Goal: Information Seeking & Learning: Learn about a topic

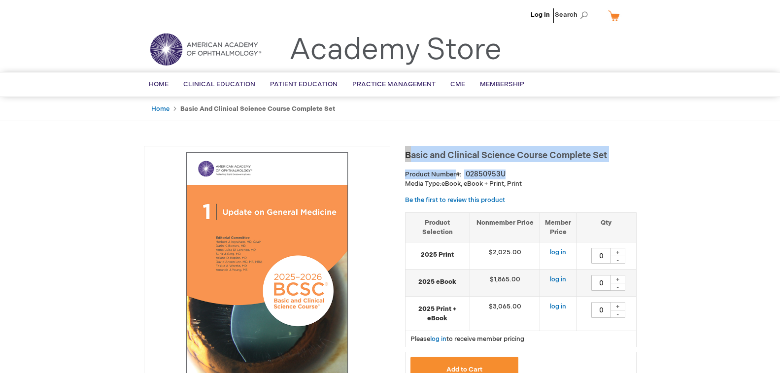
drag, startPoint x: 405, startPoint y: 153, endPoint x: 551, endPoint y: 163, distance: 146.7
click at [551, 163] on div "Basic and Clinical Science Course Complete Set Product Number 02850953U Media T…" at bounding box center [521, 284] width 232 height 276
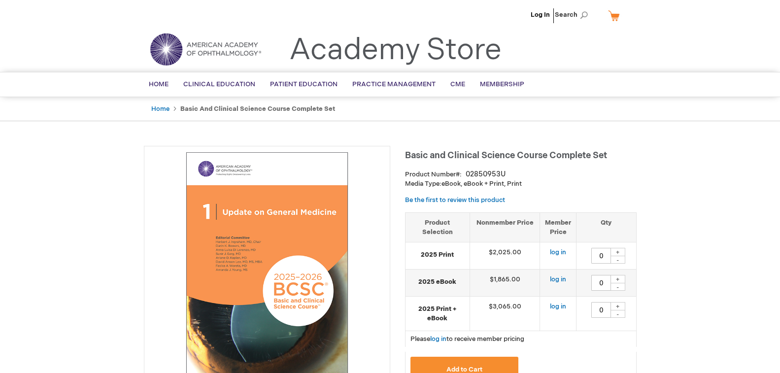
click at [551, 163] on div "Basic and Clinical Science Course Complete Set Product Number 02850953U Media T…" at bounding box center [521, 284] width 232 height 276
drag, startPoint x: 548, startPoint y: 157, endPoint x: 405, endPoint y: 155, distance: 143.5
click at [405, 155] on span "Basic and Clinical Science Course Complete Set" at bounding box center [506, 155] width 202 height 10
copy span "Basic and Clinical Science Course"
click at [605, 192] on div "Basic and Clinical Science Course Complete Set Product Number 02850953U Media T…" at bounding box center [521, 284] width 232 height 276
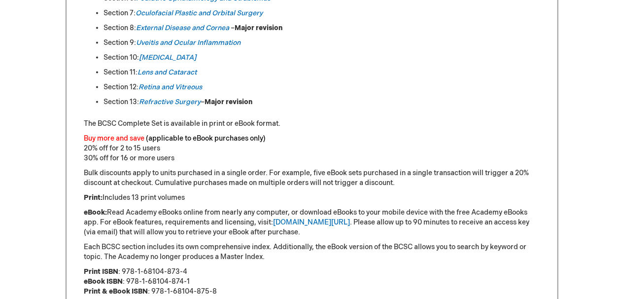
scroll to position [789, 0]
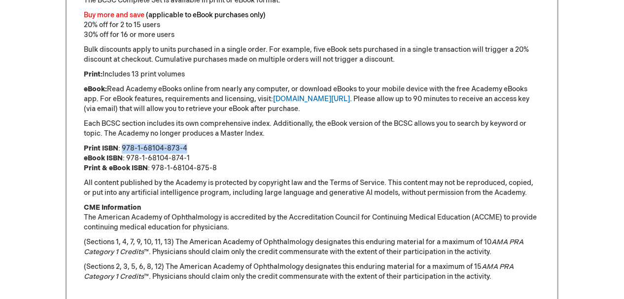
drag, startPoint x: 122, startPoint y: 147, endPoint x: 189, endPoint y: 145, distance: 67.1
click at [189, 145] on p "Print ISBN : 978-1-68104-873-4 eBook ISBN : 978-1-68104-874-1 Print & eBook ISB…" at bounding box center [312, 158] width 457 height 30
copy p "978-1-68104-873-4"
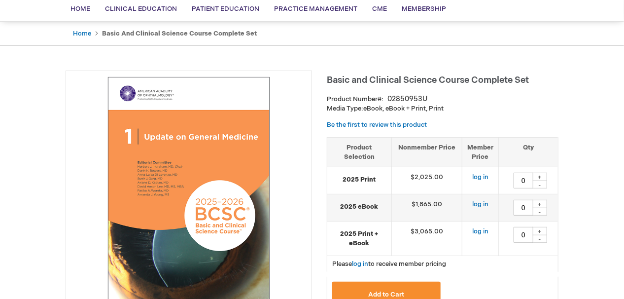
scroll to position [118, 0]
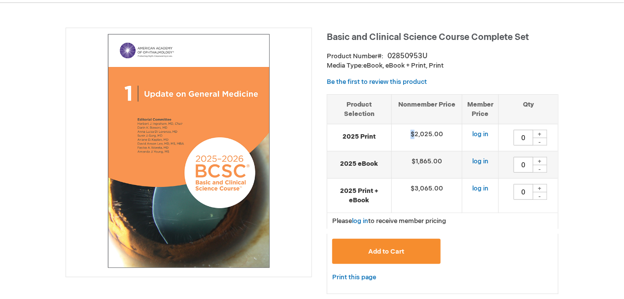
click at [414, 133] on td "$2,025.00" at bounding box center [427, 137] width 70 height 27
copy td "$"
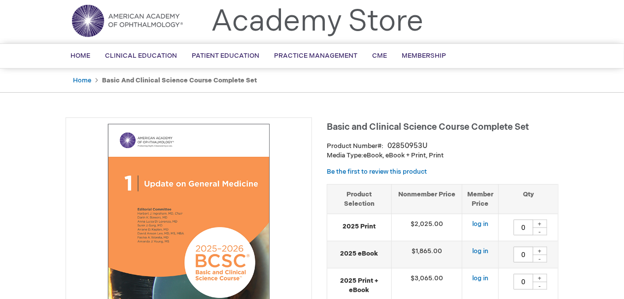
scroll to position [0, 0]
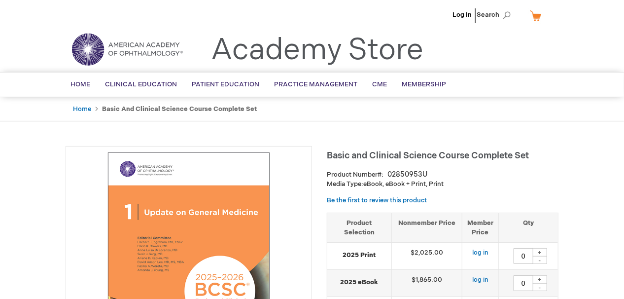
click at [526, 148] on h1 "Basic and Clinical Science Course Complete Set" at bounding box center [443, 154] width 232 height 16
